Goal: Transaction & Acquisition: Purchase product/service

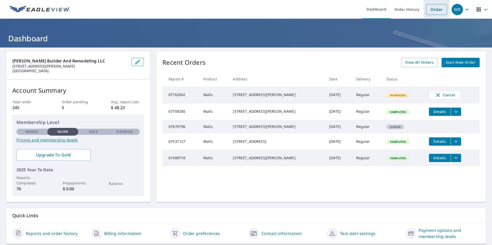
click at [427, 9] on link "Order" at bounding box center [436, 9] width 21 height 11
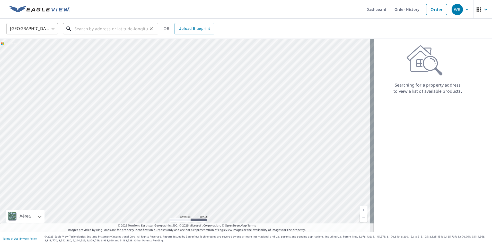
click at [110, 30] on input "text" at bounding box center [110, 29] width 73 height 14
paste input "[STREET_ADDRESS]"
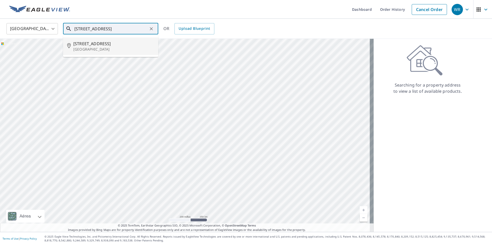
click at [92, 46] on span "[STREET_ADDRESS]" at bounding box center [113, 44] width 81 height 6
type input "[STREET_ADDRESS]"
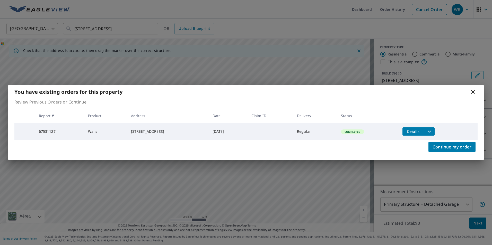
click at [402, 150] on div "Continue my order" at bounding box center [245, 150] width 475 height 21
click at [431, 129] on icon "filesDropdownBtn-67531127" at bounding box center [429, 132] width 6 height 6
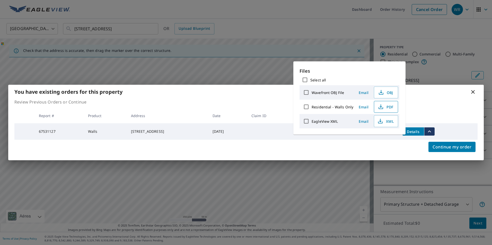
click at [387, 106] on span "PDF" at bounding box center [385, 107] width 16 height 6
click at [474, 92] on icon at bounding box center [472, 92] width 6 height 6
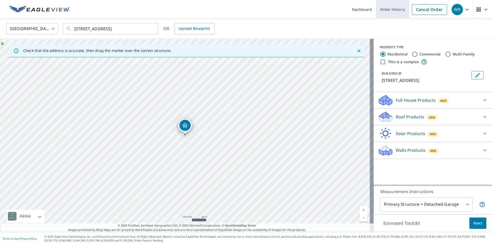
click at [386, 11] on link "Order History" at bounding box center [392, 9] width 33 height 19
